Goal: Information Seeking & Learning: Learn about a topic

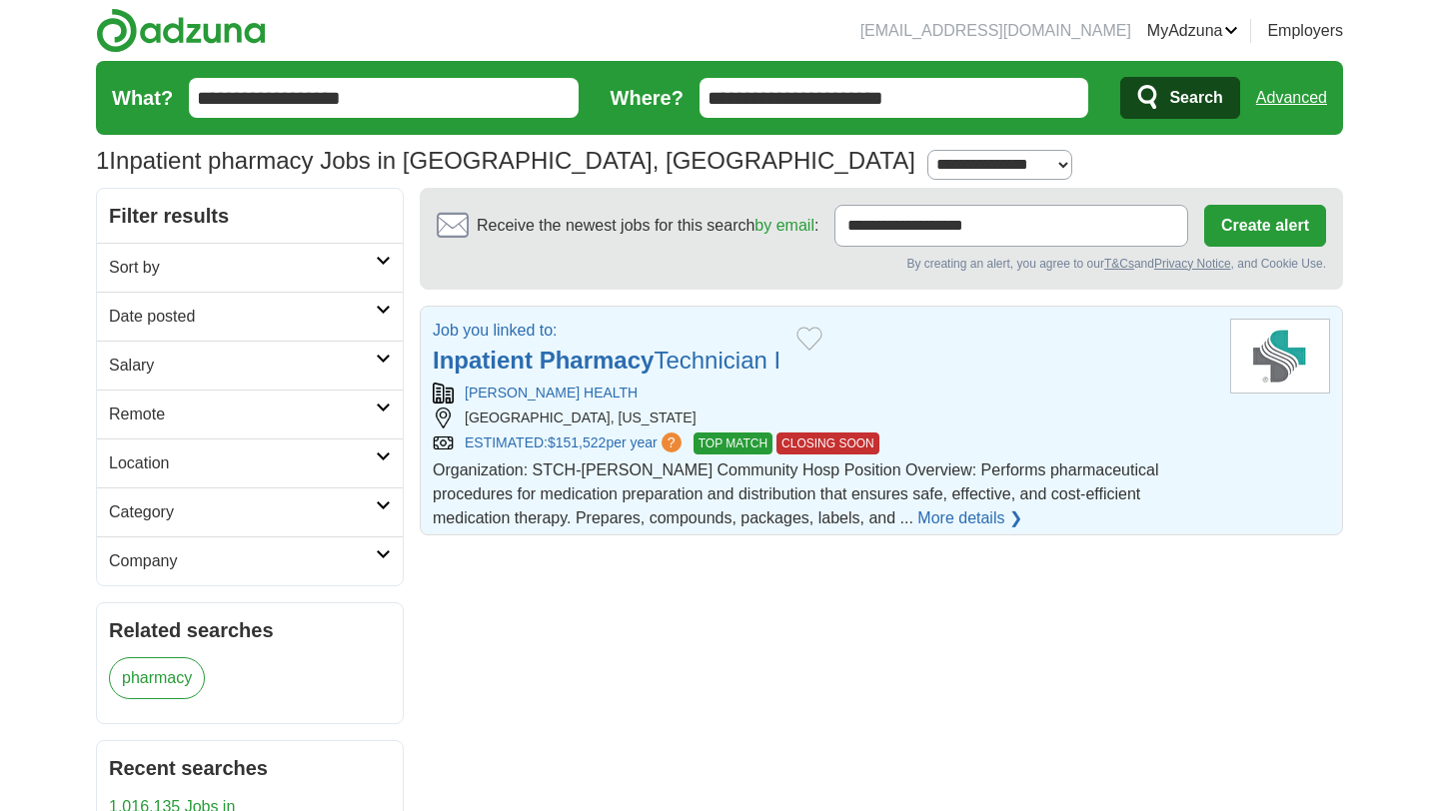
click at [567, 365] on strong "Pharmacy" at bounding box center [597, 360] width 115 height 27
click at [603, 368] on strong "Pharmacy" at bounding box center [597, 360] width 115 height 27
click at [917, 516] on link "More details ❯" at bounding box center [969, 519] width 105 height 24
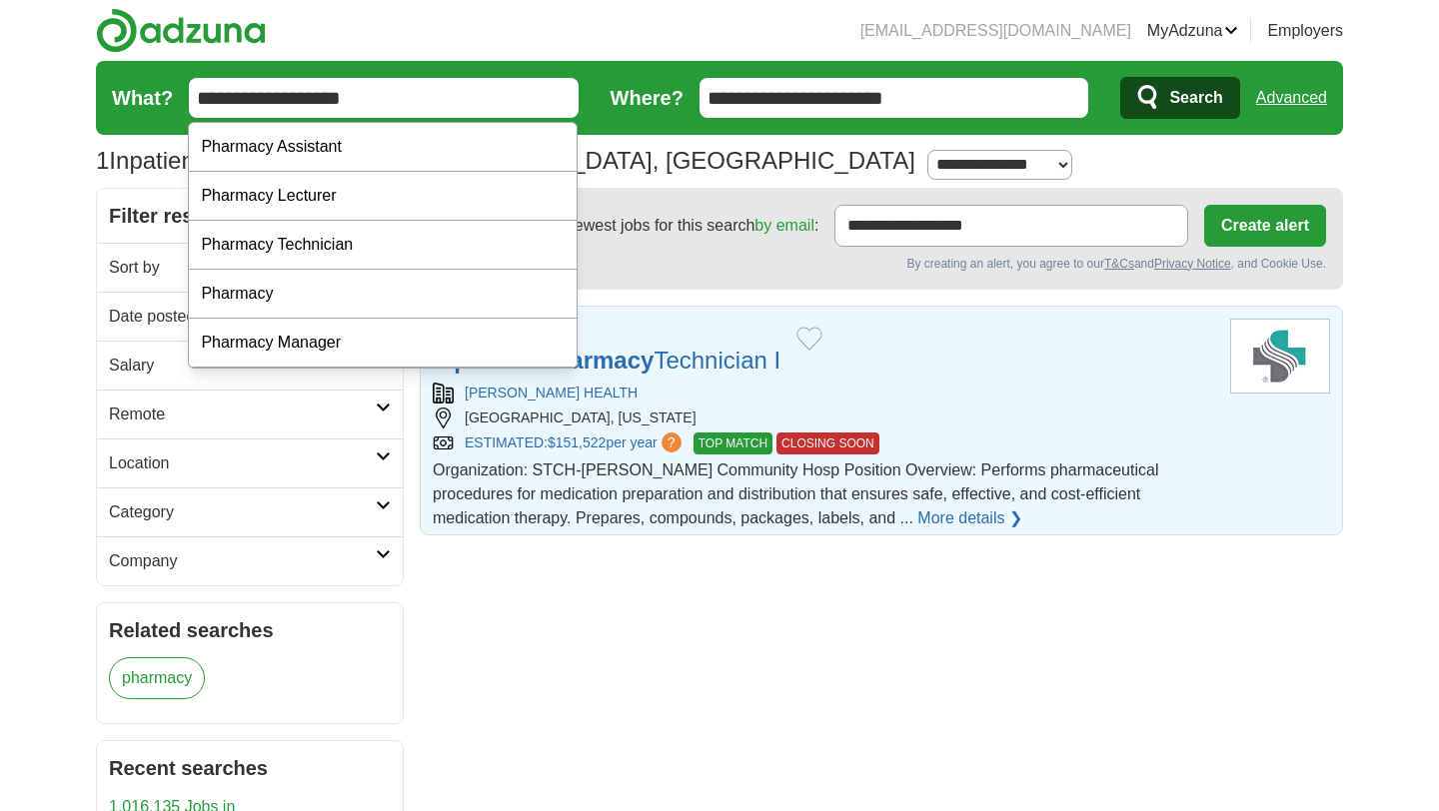
click at [405, 91] on input "**********" at bounding box center [384, 98] width 390 height 40
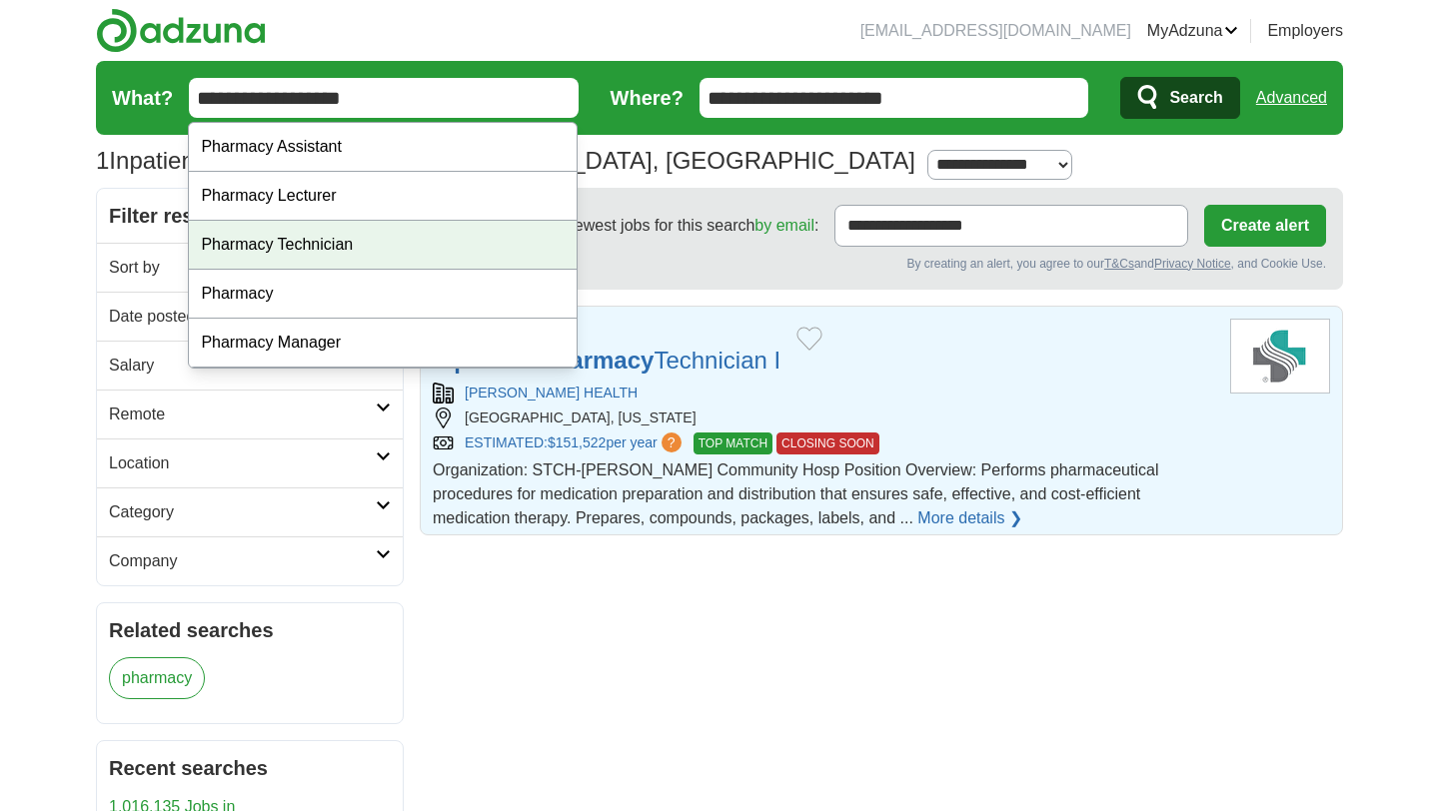
click at [267, 246] on div "Pharmacy Technician" at bounding box center [383, 245] width 388 height 49
type input "**********"
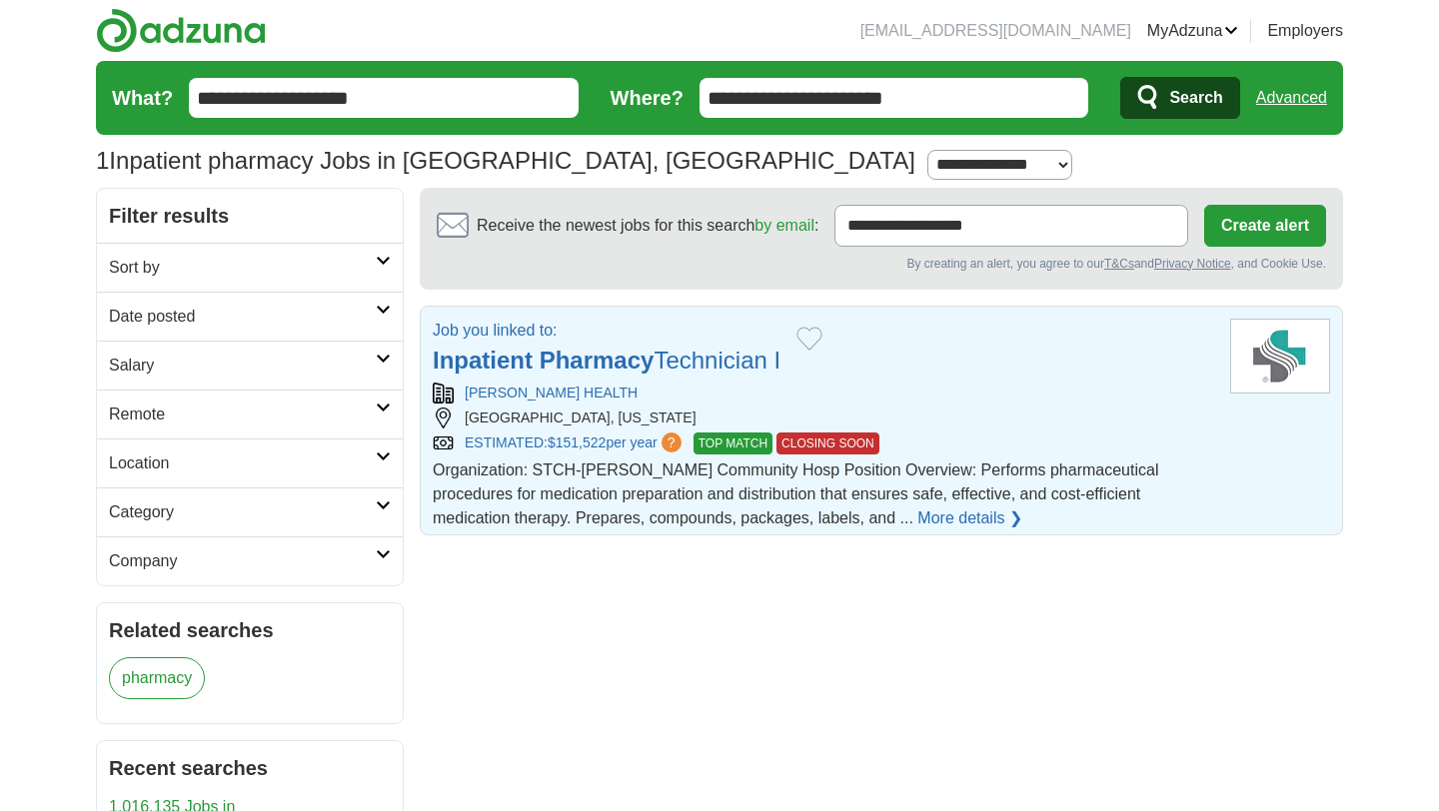
click at [1200, 99] on span "Search" at bounding box center [1195, 98] width 53 height 40
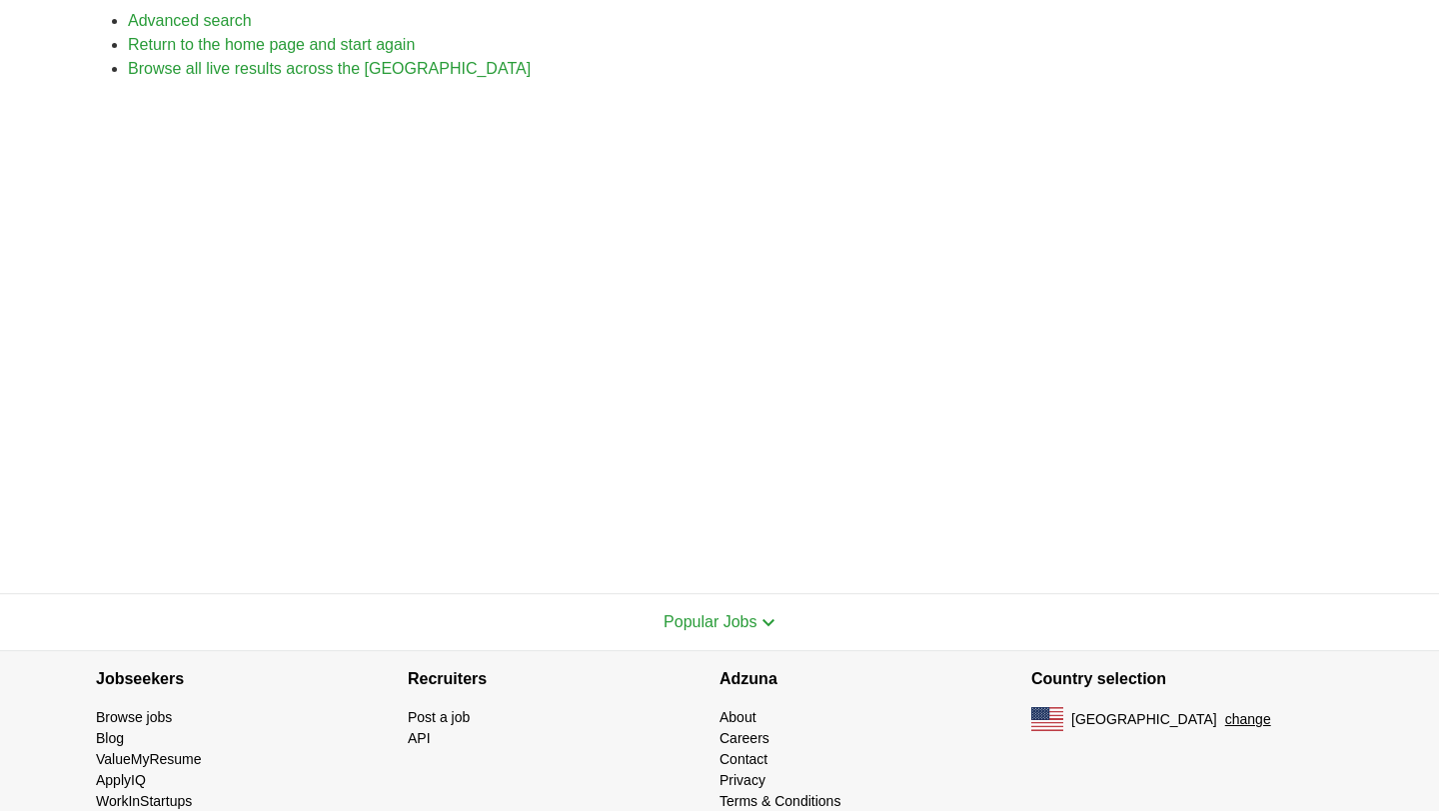
scroll to position [323, 0]
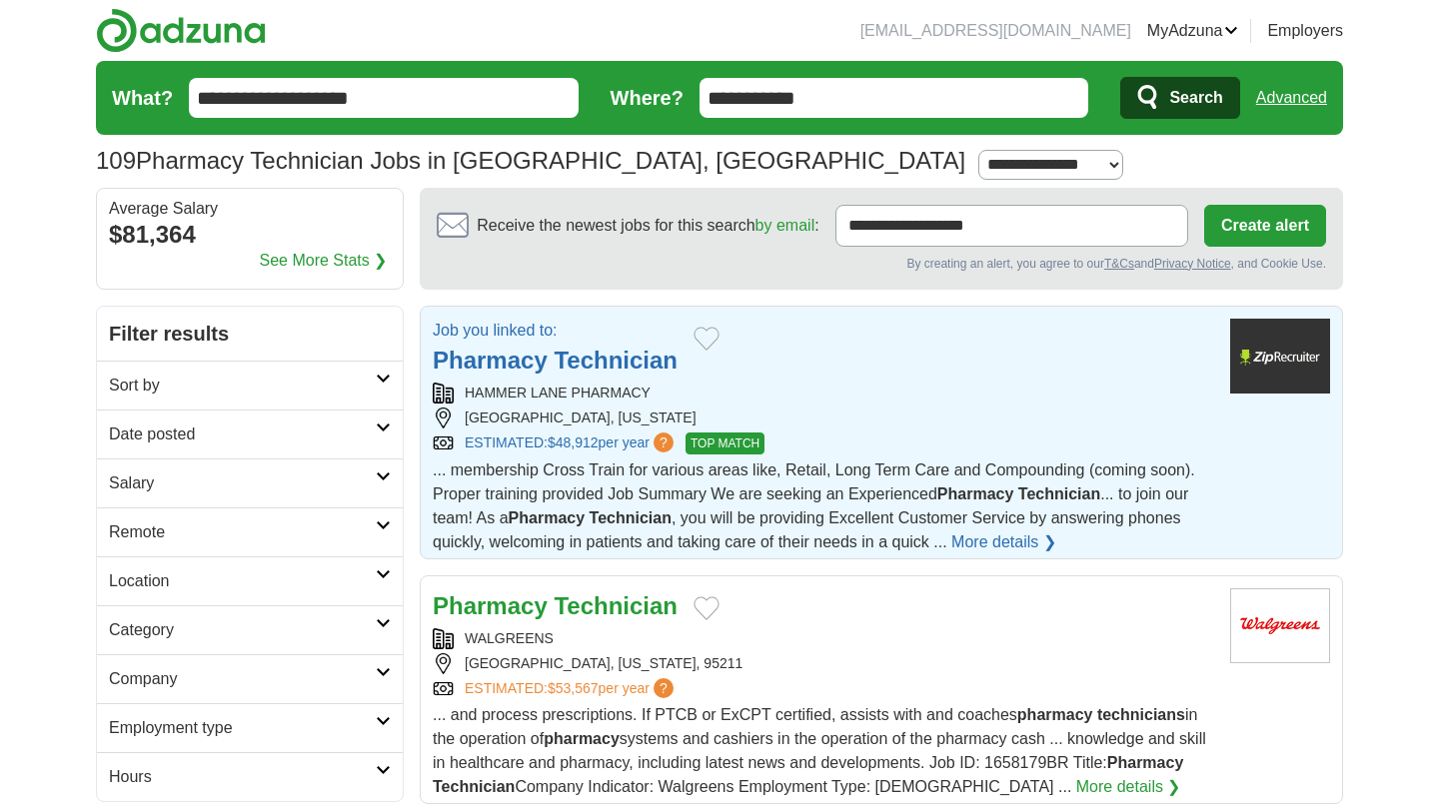
click at [526, 365] on strong "Pharmacy" at bounding box center [490, 360] width 115 height 27
click at [977, 545] on link "More details ❯" at bounding box center [1003, 543] width 105 height 24
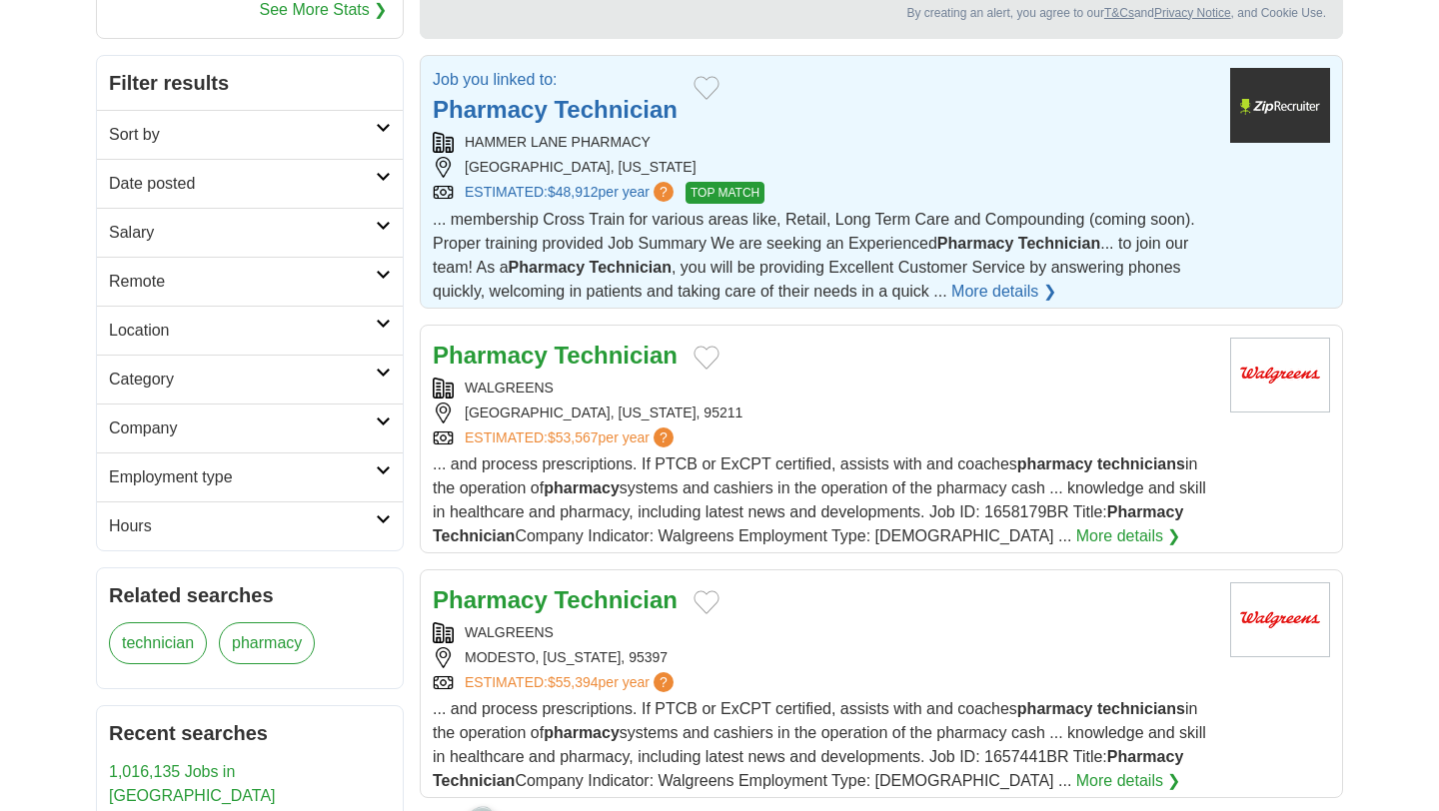
scroll to position [320, 0]
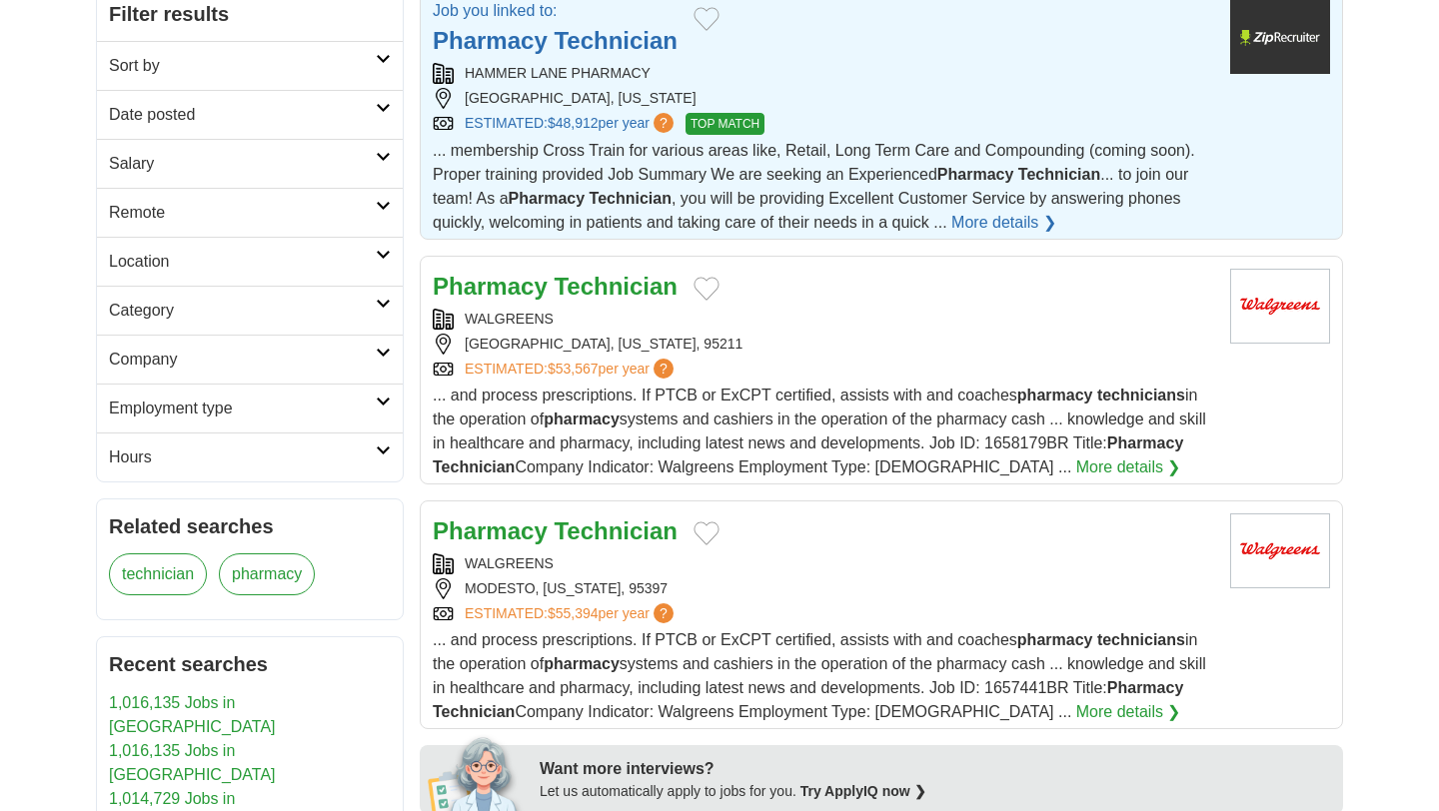
click at [607, 528] on strong "Technician" at bounding box center [616, 531] width 124 height 27
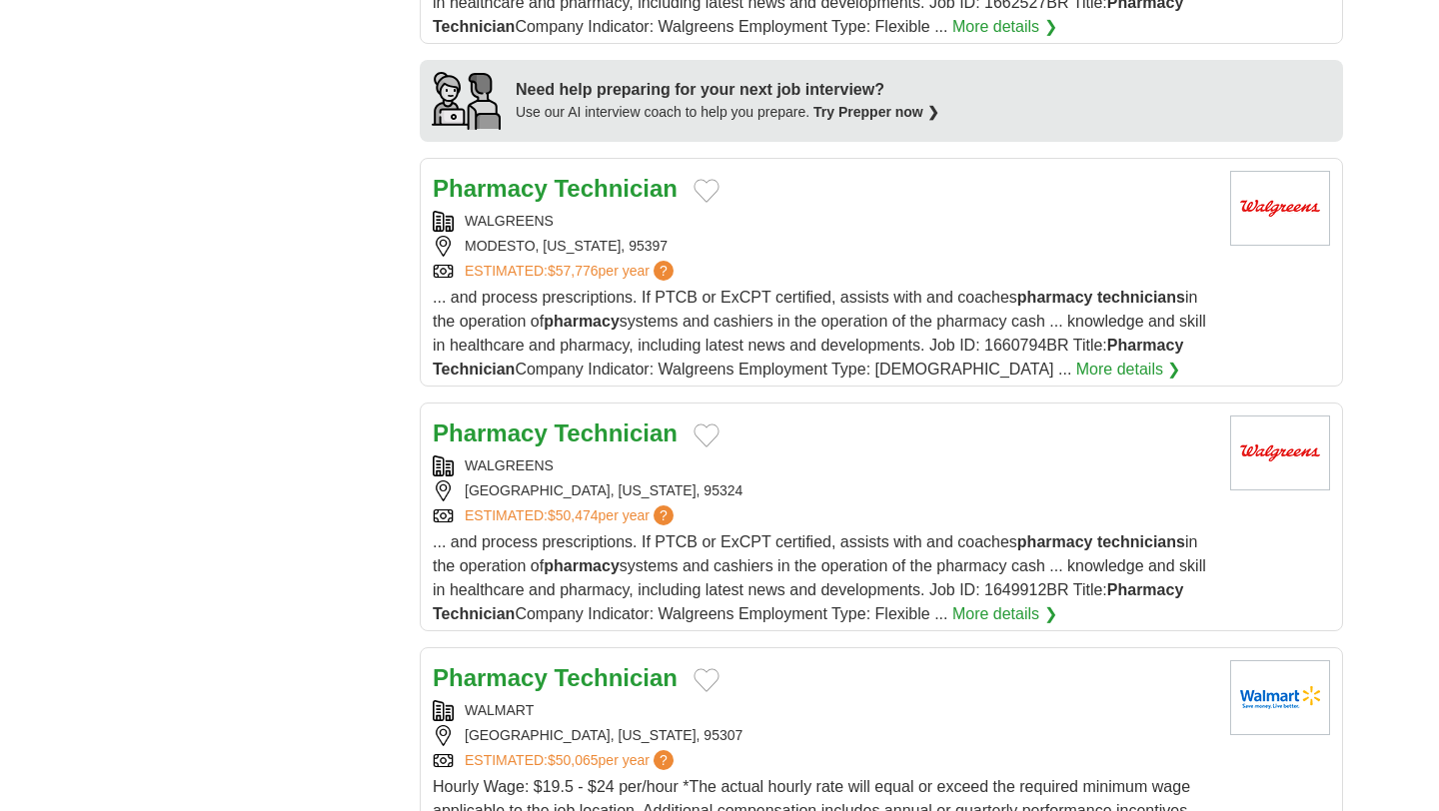
scroll to position [1839, 0]
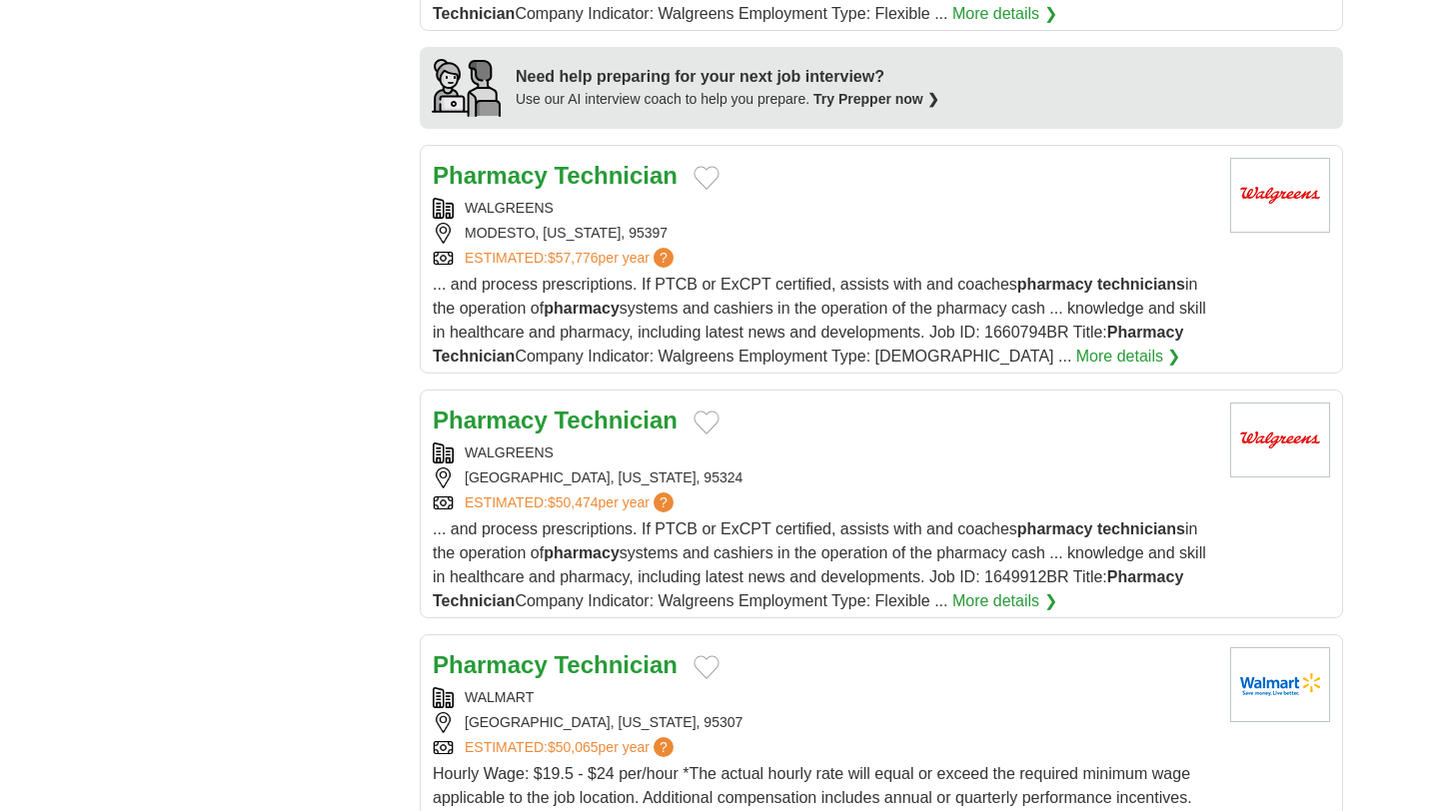
click at [634, 174] on strong "Technician" at bounding box center [616, 175] width 124 height 27
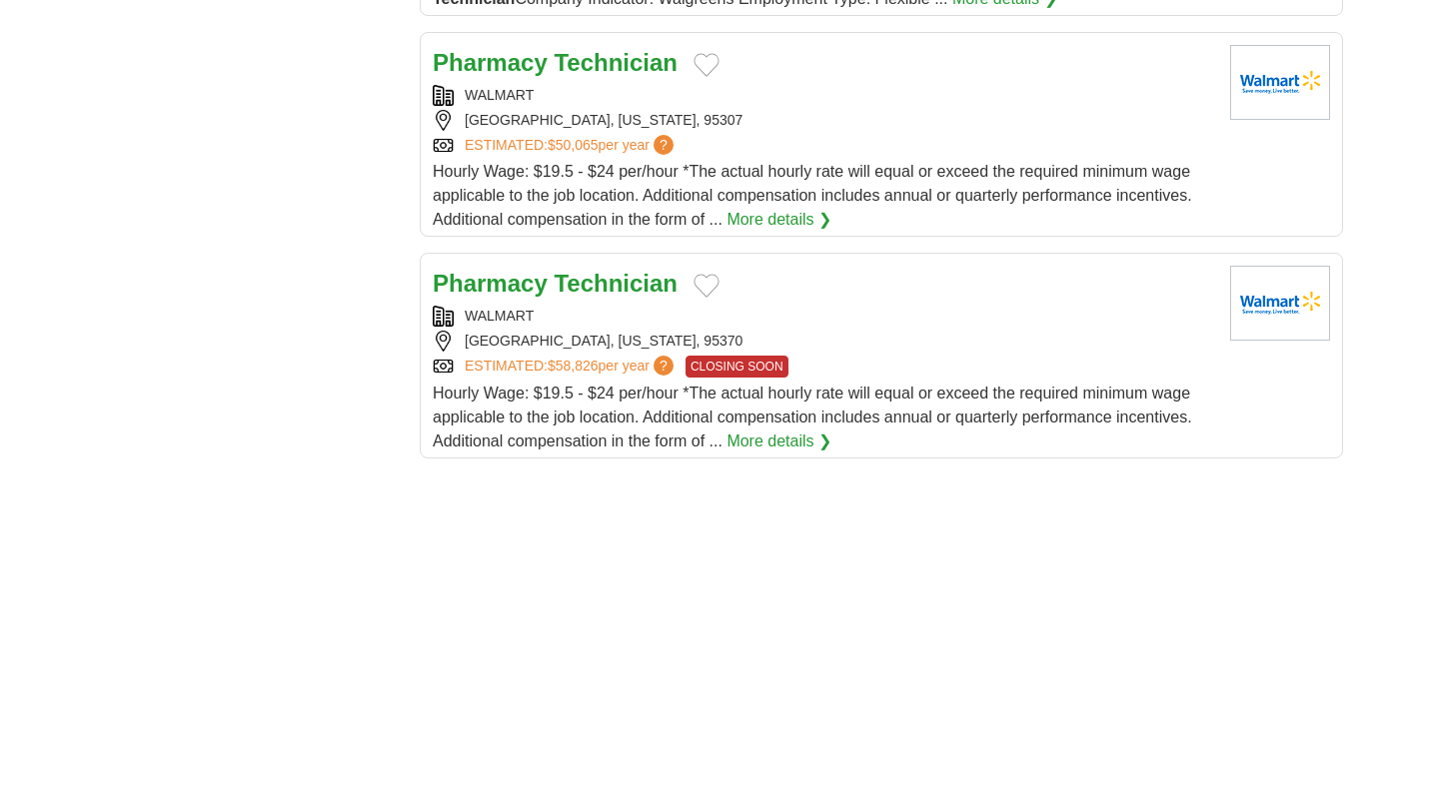
scroll to position [2410, 0]
